Goal: Task Accomplishment & Management: Manage account settings

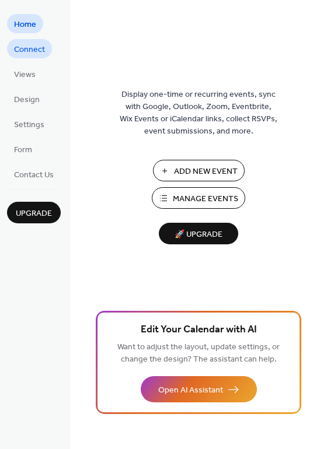
click at [36, 52] on span "Connect" at bounding box center [29, 50] width 31 height 12
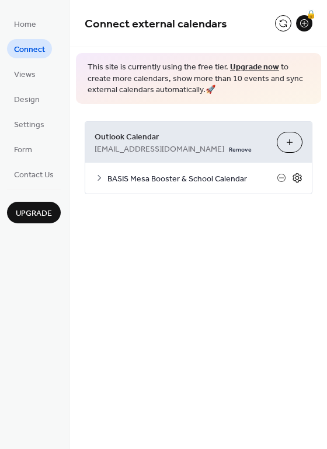
click at [297, 178] on icon at bounding box center [297, 178] width 11 height 11
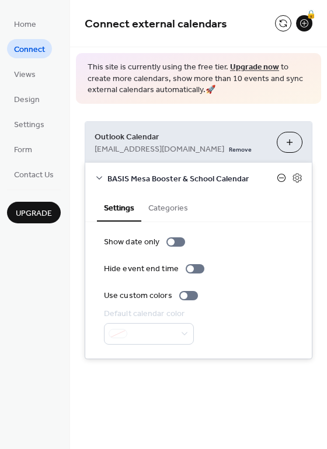
click at [285, 177] on icon at bounding box center [281, 178] width 8 height 8
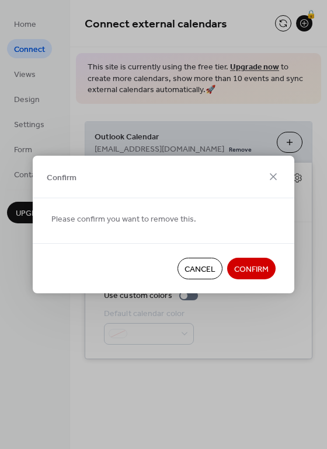
click at [246, 276] on span "Confirm" at bounding box center [251, 270] width 34 height 12
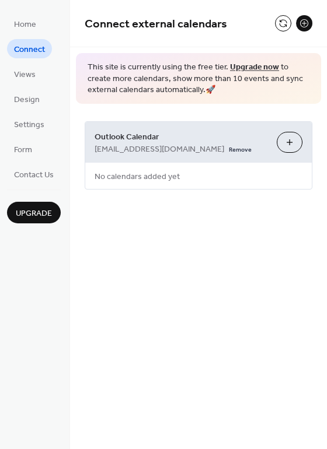
click at [284, 148] on button "Choose Calendars" at bounding box center [290, 142] width 26 height 21
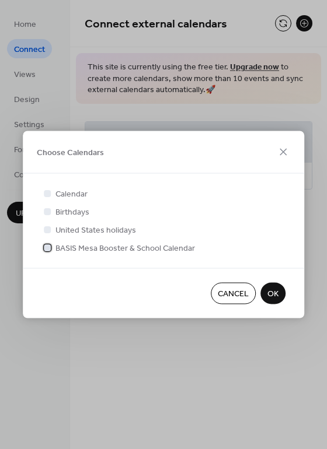
click at [51, 249] on div at bounding box center [47, 248] width 12 height 12
click at [274, 290] on span "OK" at bounding box center [272, 294] width 11 height 12
